Goal: Ask a question

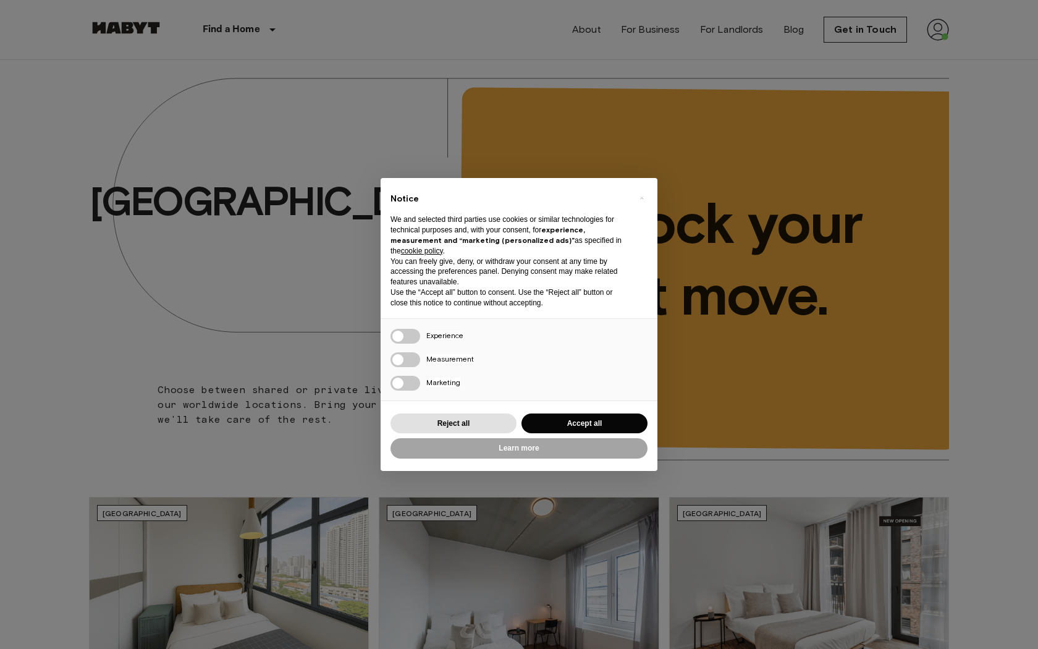
click at [454, 405] on div "× Notice We and selected third parties use cookies or similar technologies for …" at bounding box center [519, 324] width 277 height 293
click at [460, 415] on button "Reject all" at bounding box center [453, 423] width 126 height 20
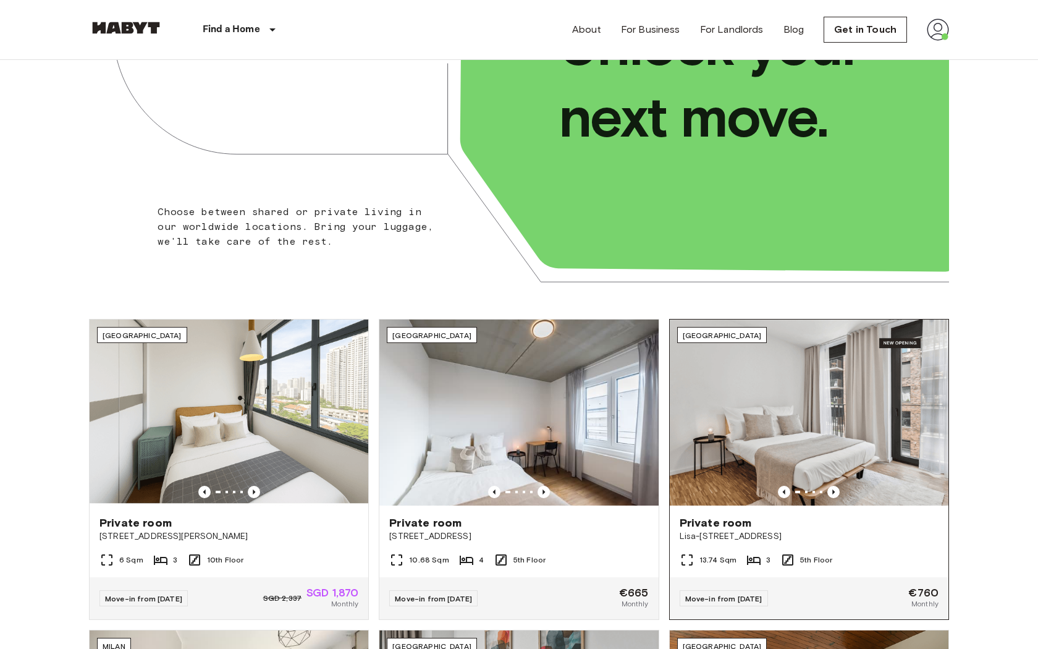
scroll to position [179, 0]
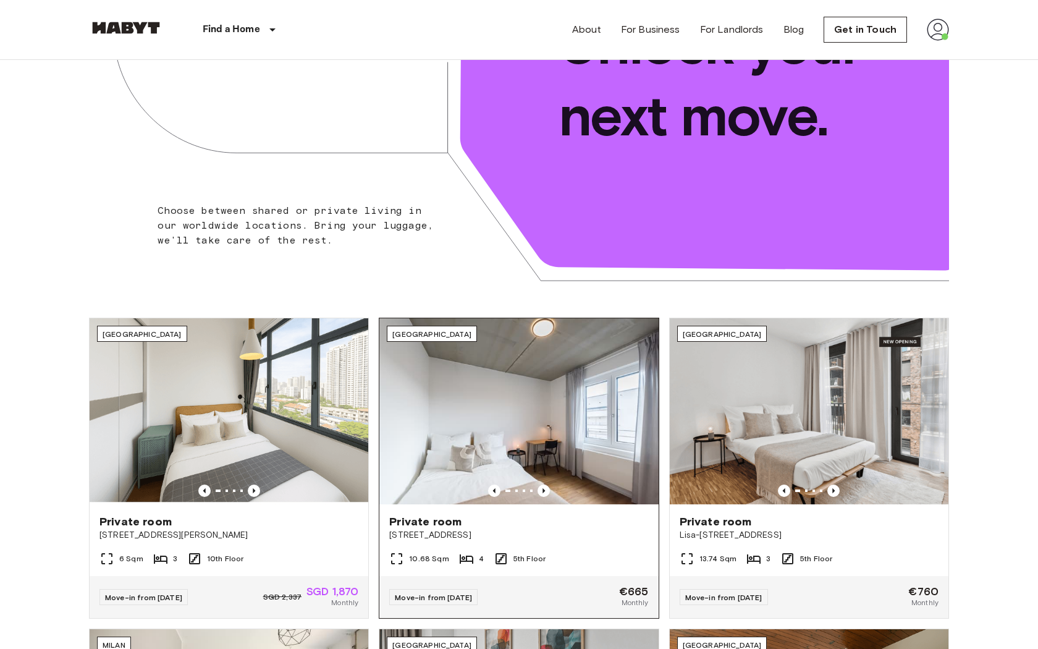
click at [542, 481] on img at bounding box center [518, 411] width 279 height 186
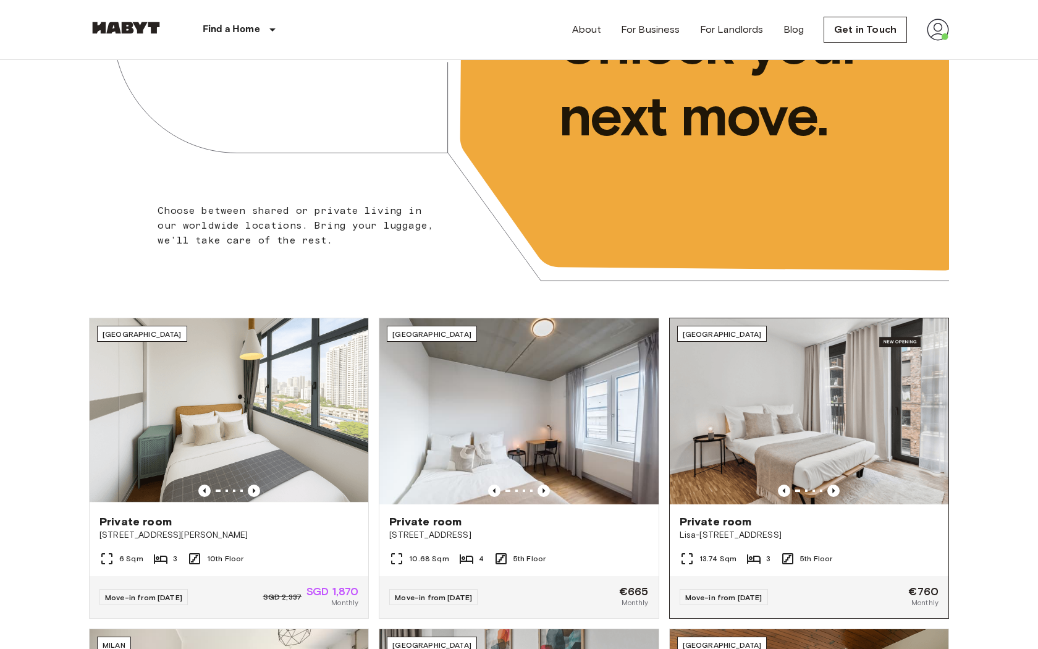
click at [817, 466] on img at bounding box center [809, 411] width 279 height 186
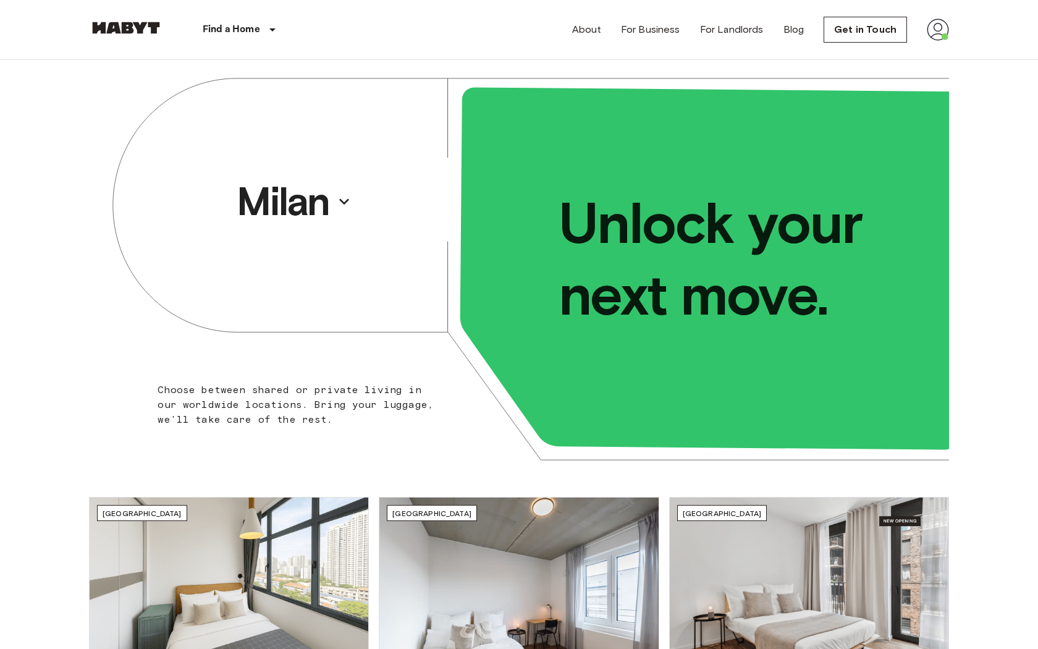
scroll to position [0, 0]
click at [944, 28] on img at bounding box center [938, 30] width 22 height 22
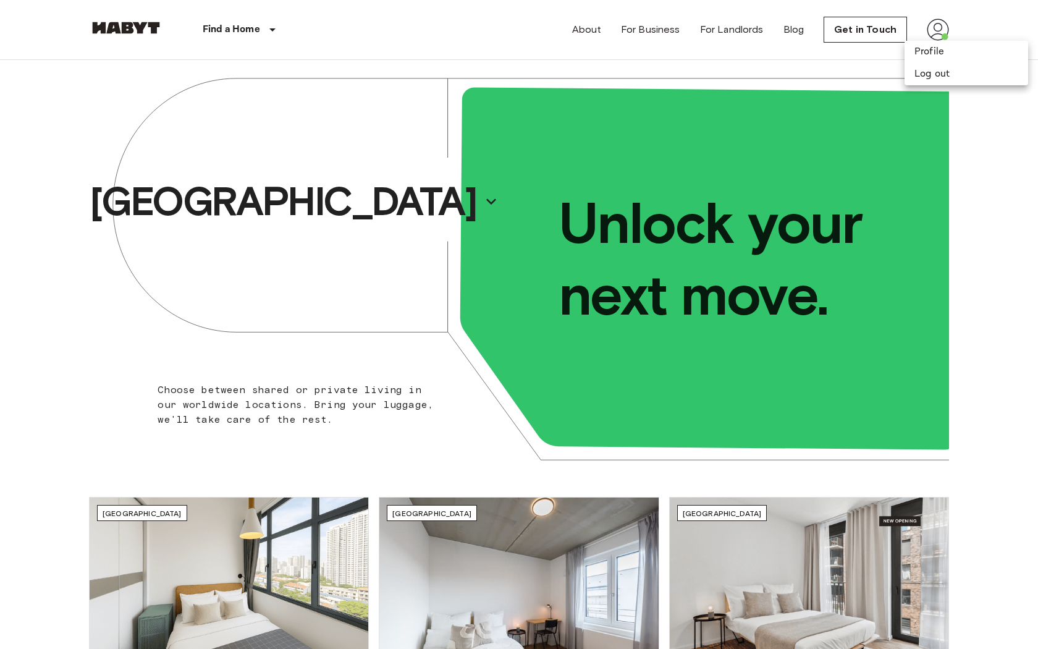
click at [944, 29] on div at bounding box center [519, 324] width 1038 height 649
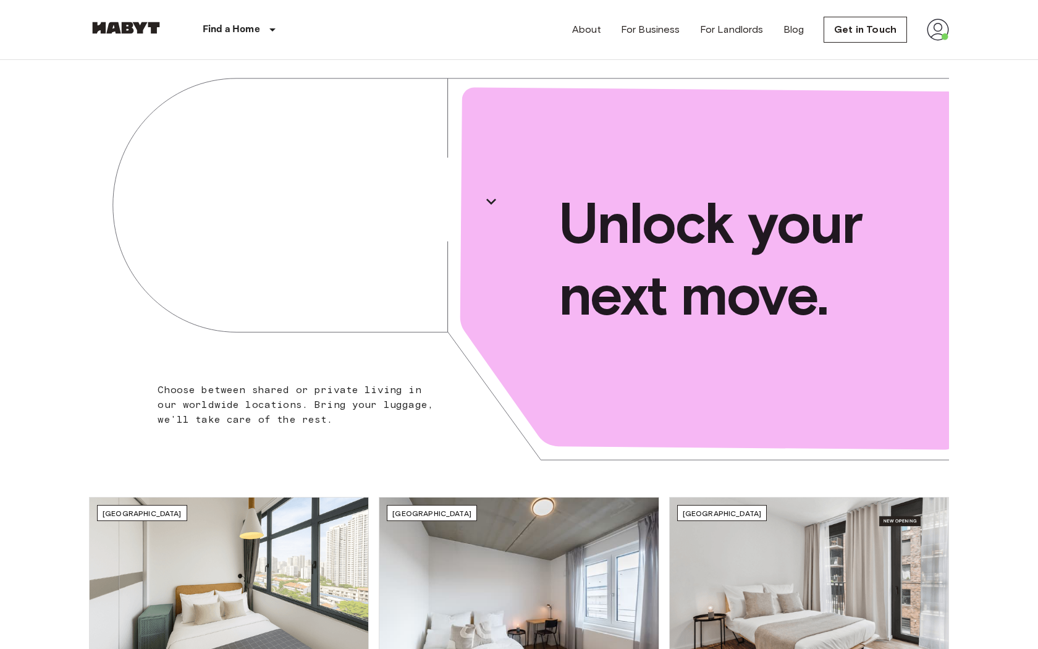
click at [935, 30] on img at bounding box center [938, 30] width 22 height 22
click at [931, 54] on li "Profile" at bounding box center [966, 52] width 124 height 22
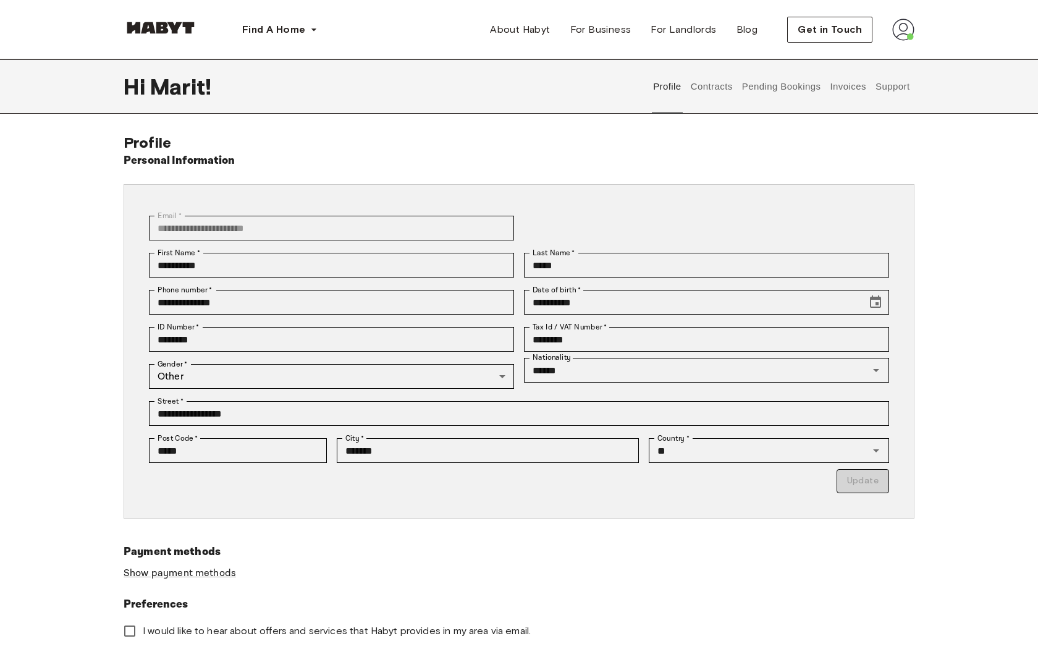
click at [887, 90] on button "Support" at bounding box center [893, 86] width 38 height 54
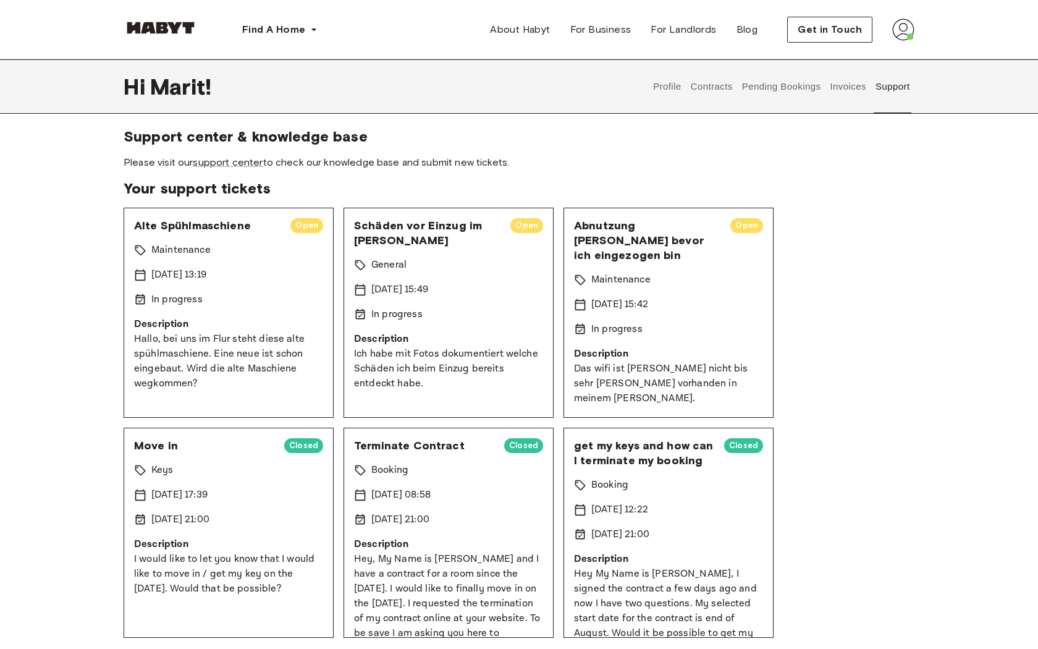
scroll to position [6, 0]
click at [268, 349] on p "Hallo, bei uns im Flur steht diese alte spühlmaschiene. Eine neue ist schon ein…" at bounding box center [228, 361] width 189 height 59
click at [301, 226] on span "Open" at bounding box center [306, 226] width 33 height 12
click at [206, 269] on p "19 Sep 2025 13:19" at bounding box center [178, 275] width 55 height 15
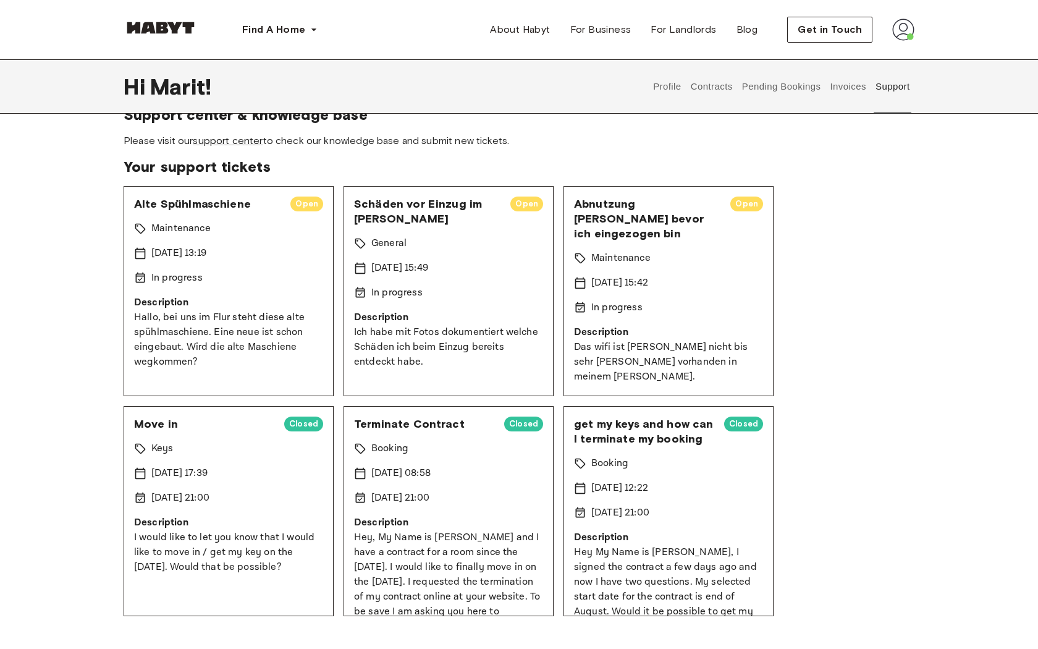
scroll to position [32, 0]
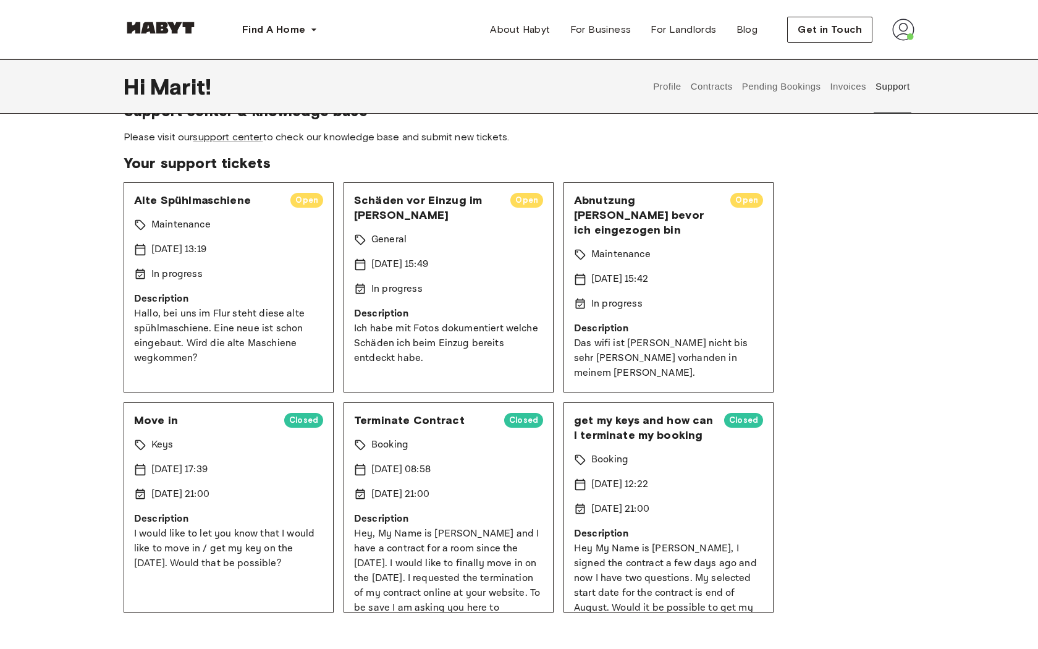
click at [247, 379] on div "Alte Spühlmaschiene Open Maintenance 19 Sep 2025 13:19 In progress Description …" at bounding box center [229, 287] width 210 height 210
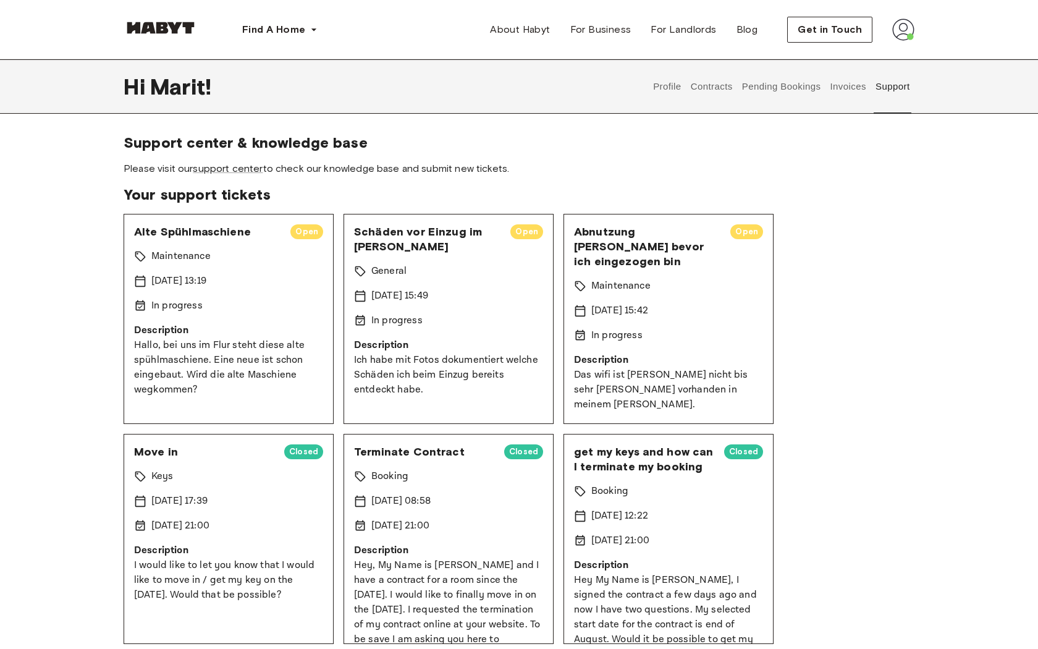
scroll to position [0, 0]
click at [241, 172] on link "support center" at bounding box center [228, 168] width 70 height 12
